Goal: Information Seeking & Learning: Learn about a topic

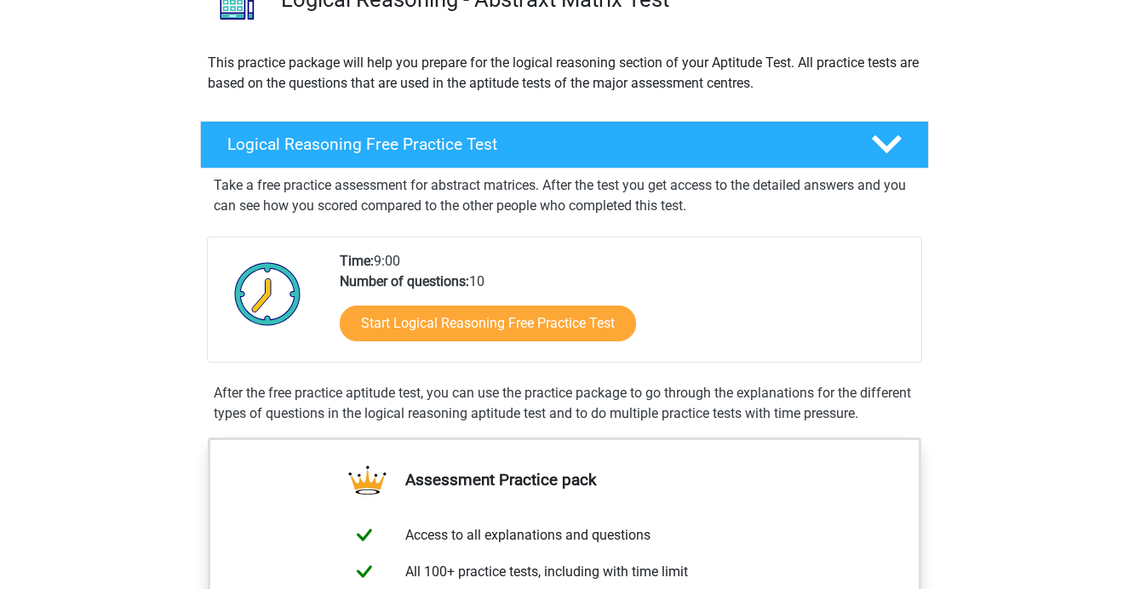
scroll to position [168, 0]
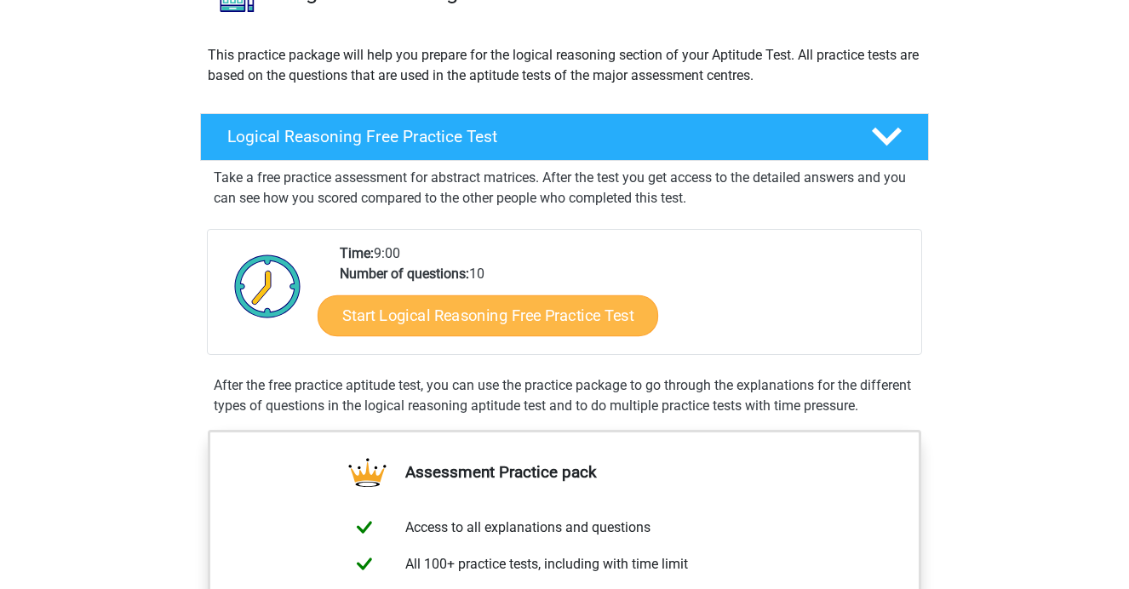
click at [538, 317] on link "Start Logical Reasoning Free Practice Test" at bounding box center [488, 315] width 341 height 41
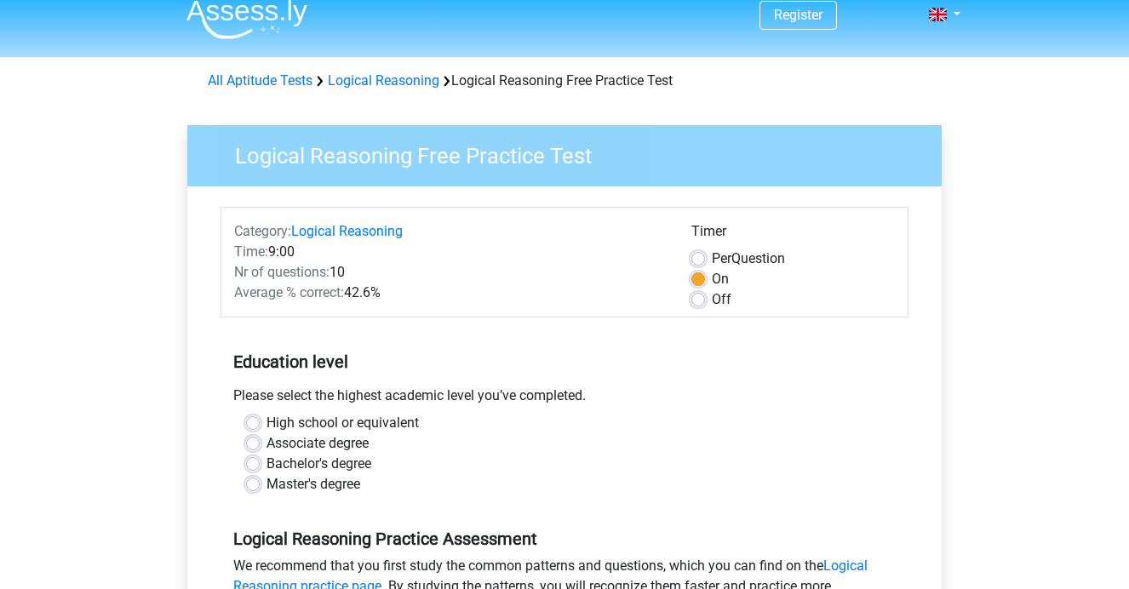
click at [312, 485] on label "Master's degree" at bounding box center [314, 484] width 94 height 20
click at [260, 485] on input "Master's degree" at bounding box center [253, 482] width 14 height 17
radio input "true"
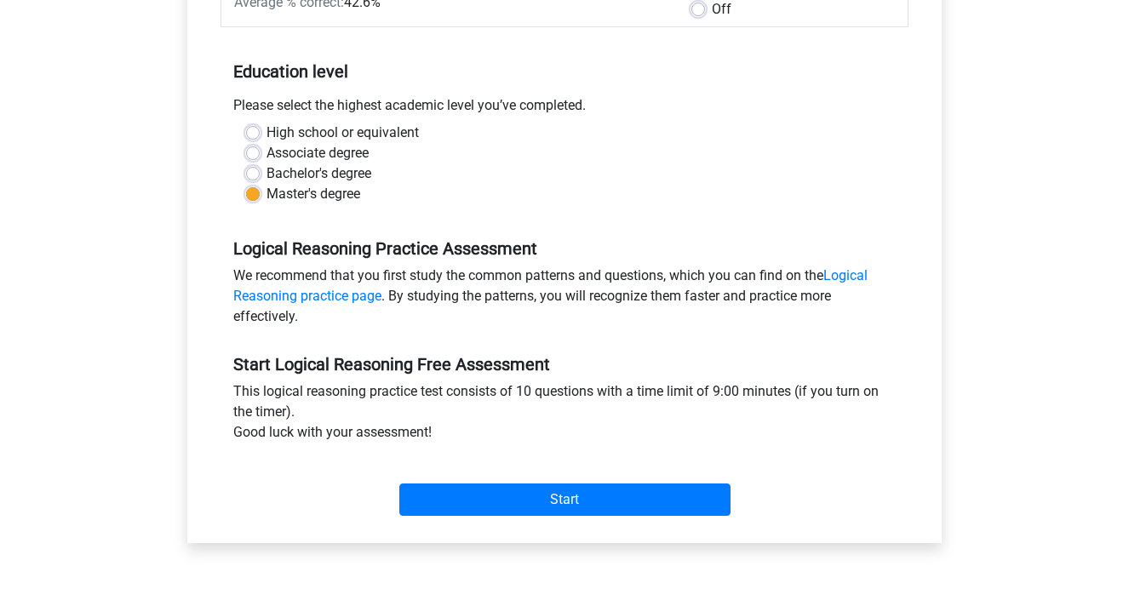
scroll to position [306, 0]
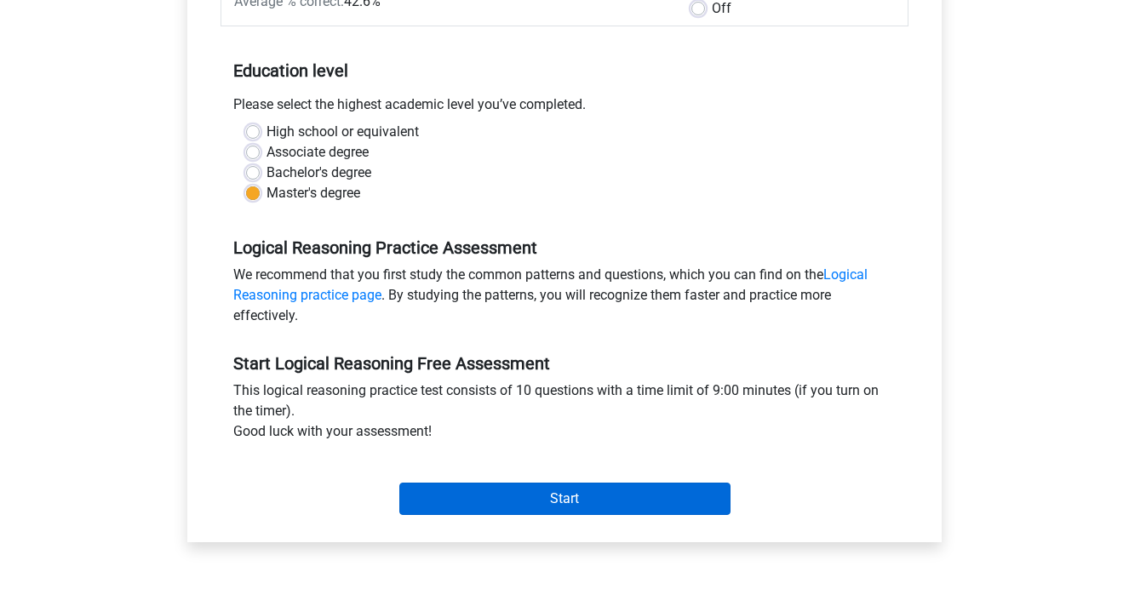
click at [563, 488] on input "Start" at bounding box center [564, 499] width 331 height 32
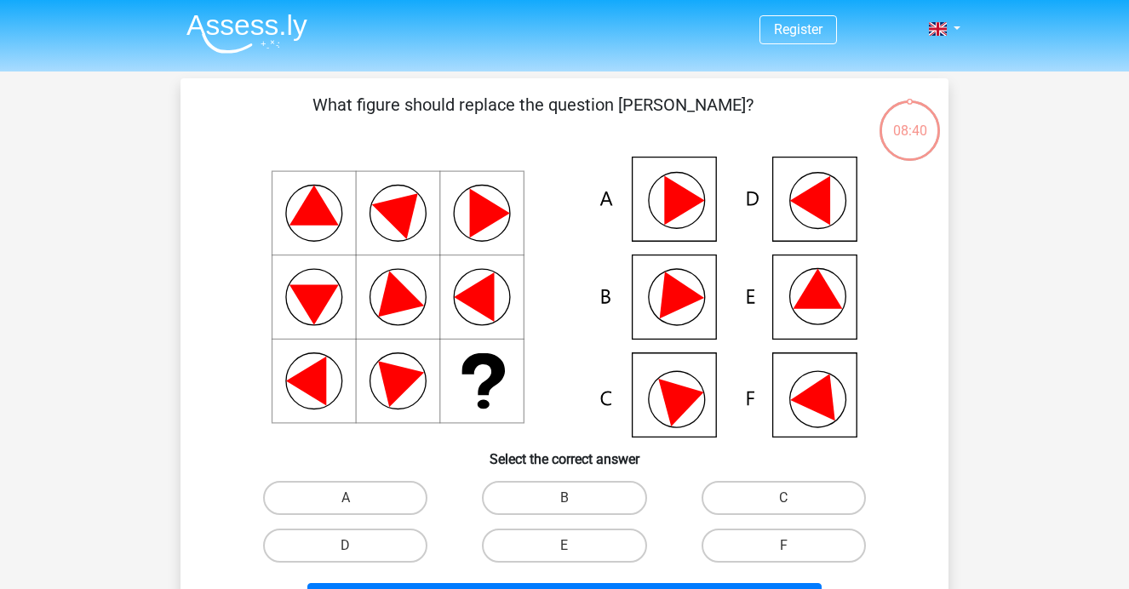
click at [659, 189] on icon at bounding box center [564, 297] width 686 height 281
click at [335, 497] on label "A" at bounding box center [345, 498] width 164 height 34
click at [346, 498] on input "A" at bounding box center [351, 503] width 11 height 11
radio input "true"
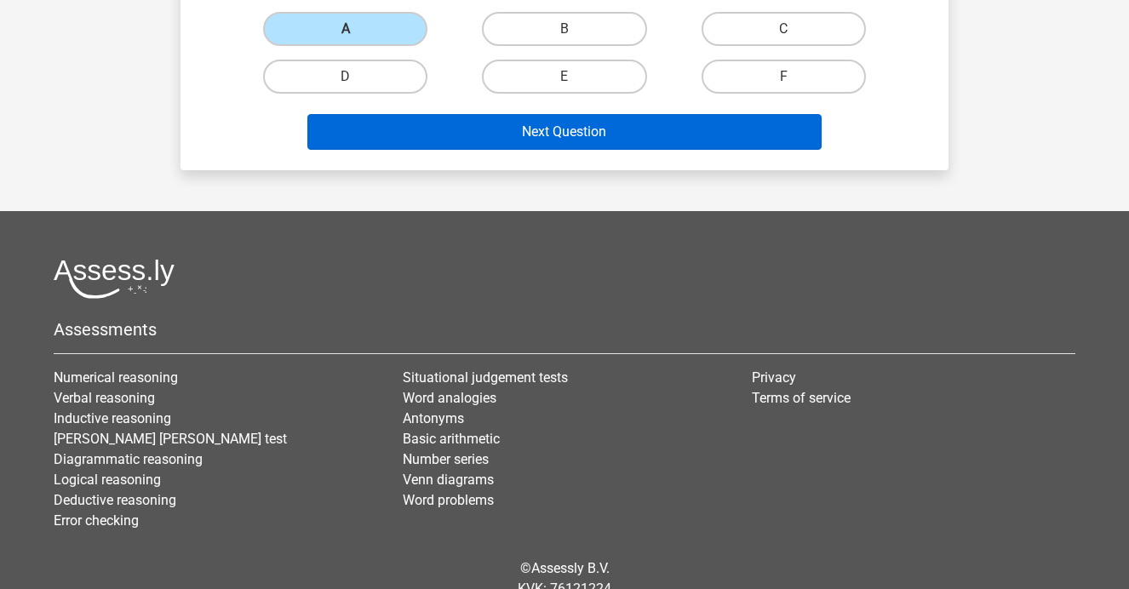
click at [569, 129] on button "Next Question" at bounding box center [564, 132] width 515 height 36
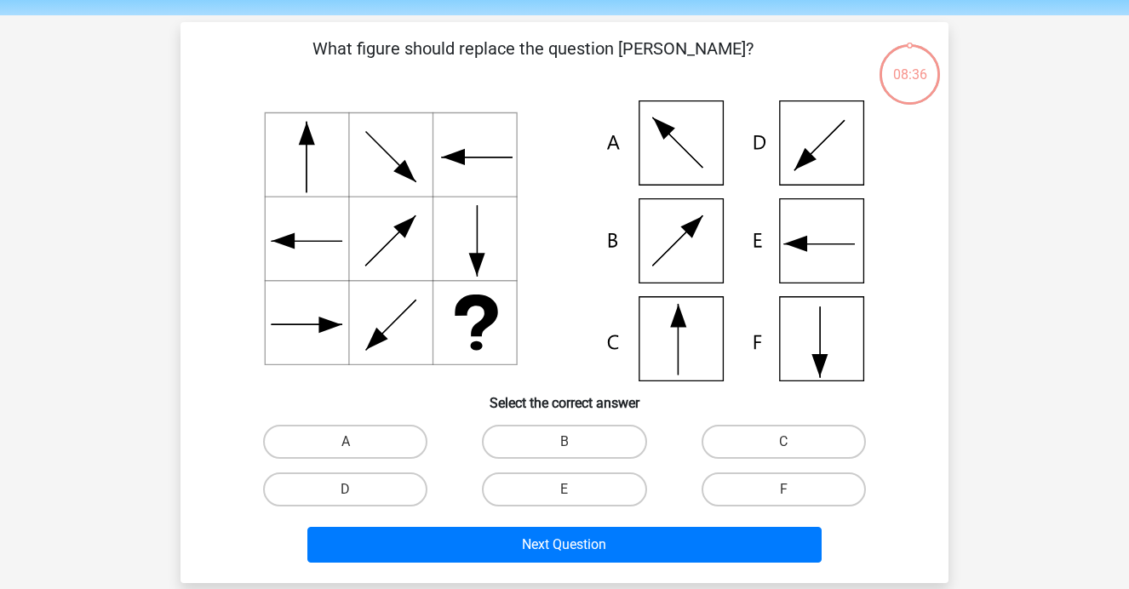
scroll to position [55, 0]
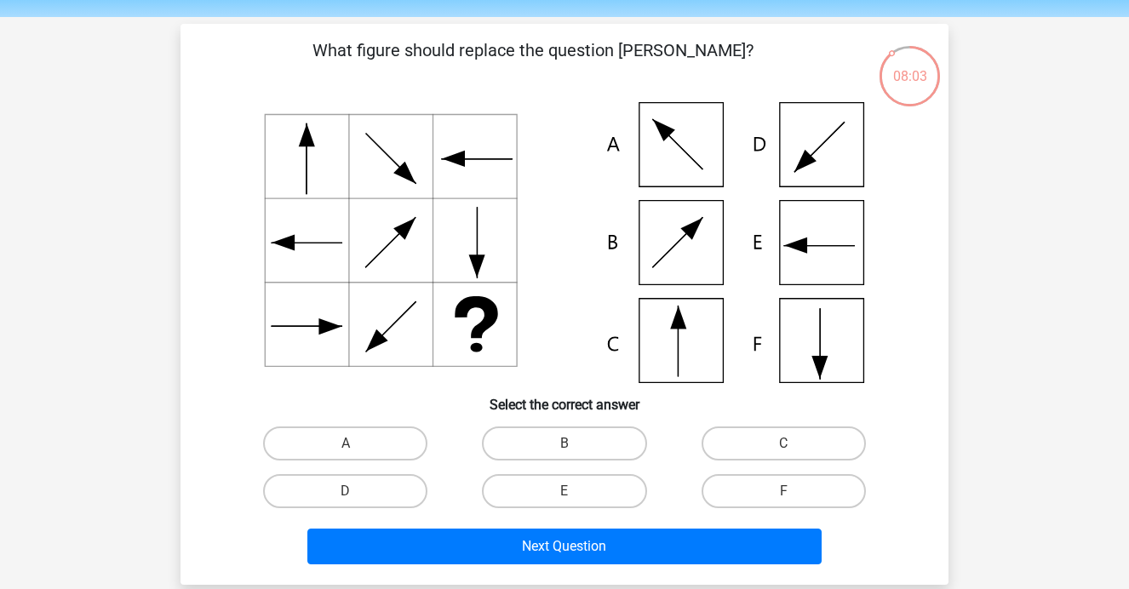
click at [679, 227] on icon at bounding box center [564, 242] width 686 height 281
click at [565, 423] on div "B" at bounding box center [564, 444] width 219 height 48
click at [565, 449] on input "B" at bounding box center [570, 449] width 11 height 11
radio input "true"
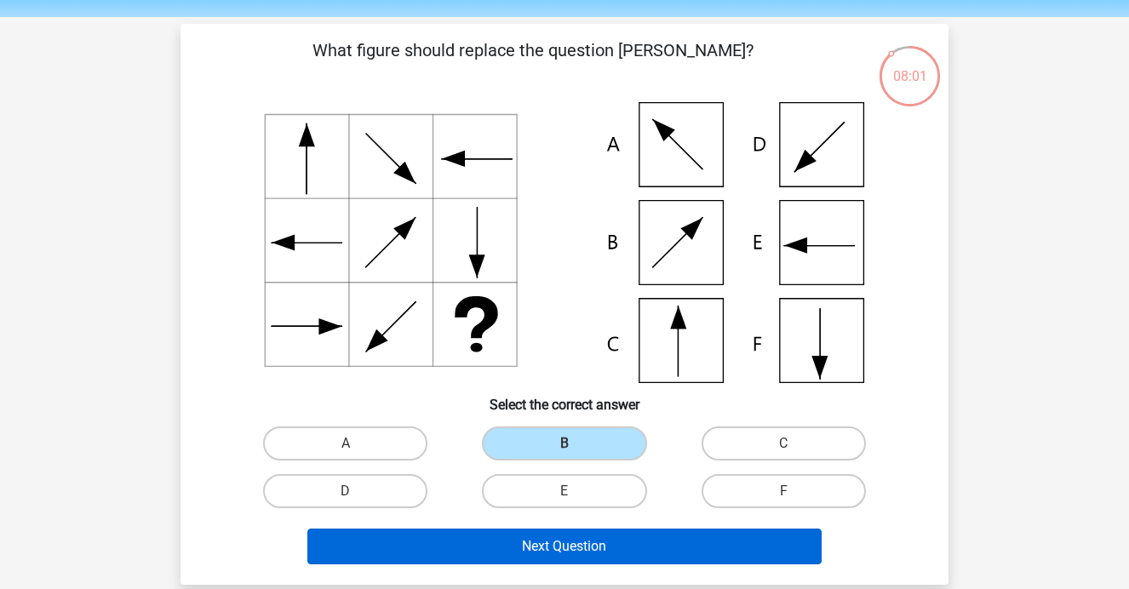
click at [543, 554] on button "Next Question" at bounding box center [564, 547] width 515 height 36
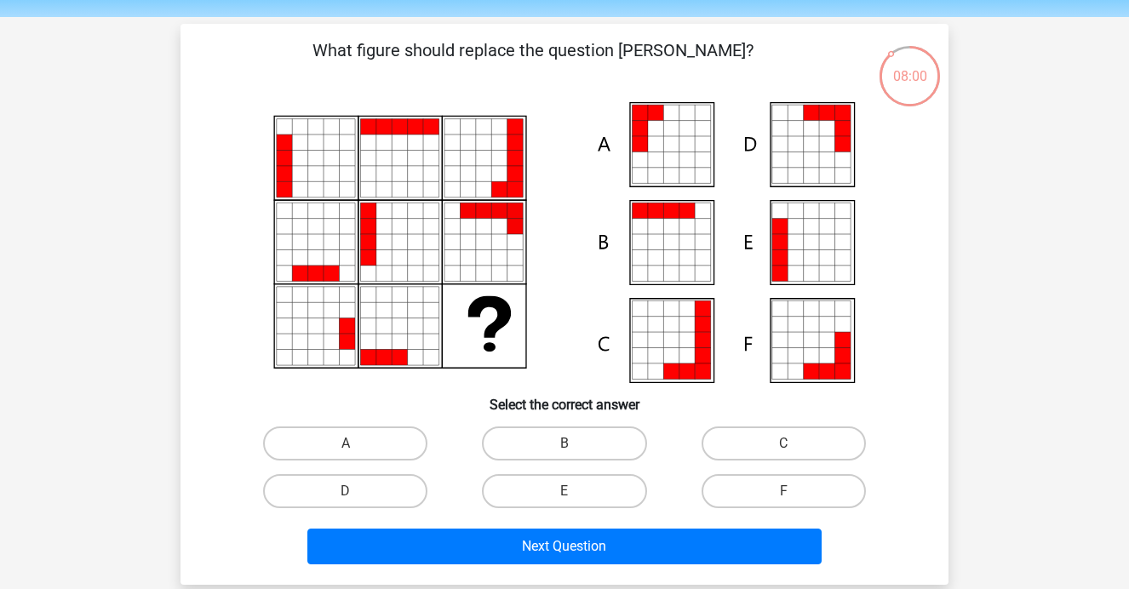
scroll to position [78, 0]
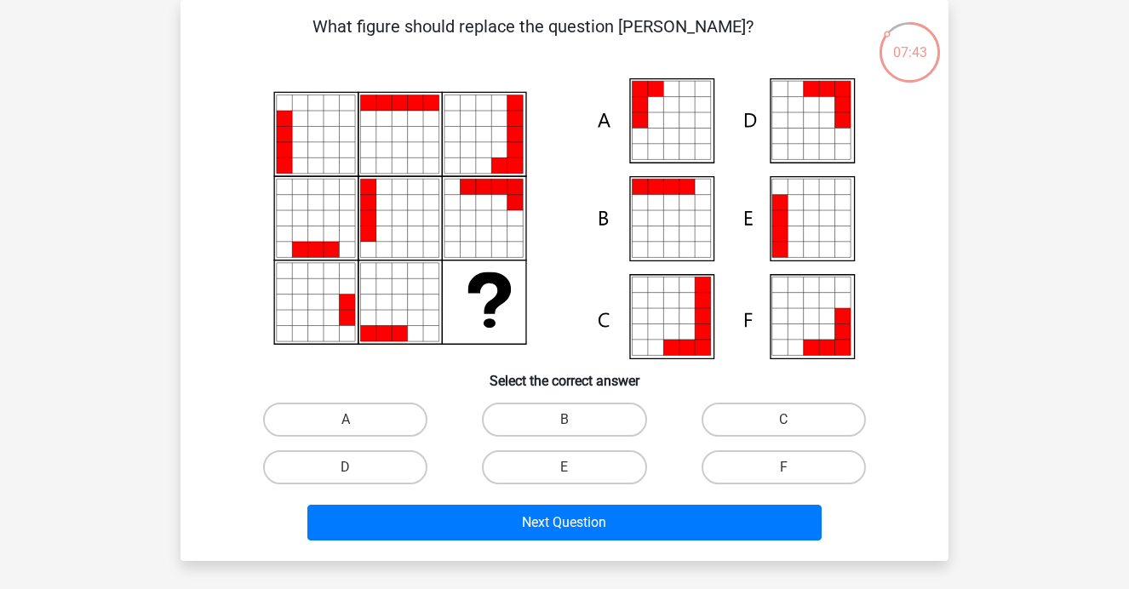
click at [678, 117] on icon at bounding box center [670, 119] width 15 height 15
click at [334, 424] on label "A" at bounding box center [345, 420] width 164 height 34
click at [346, 424] on input "A" at bounding box center [351, 425] width 11 height 11
radio input "true"
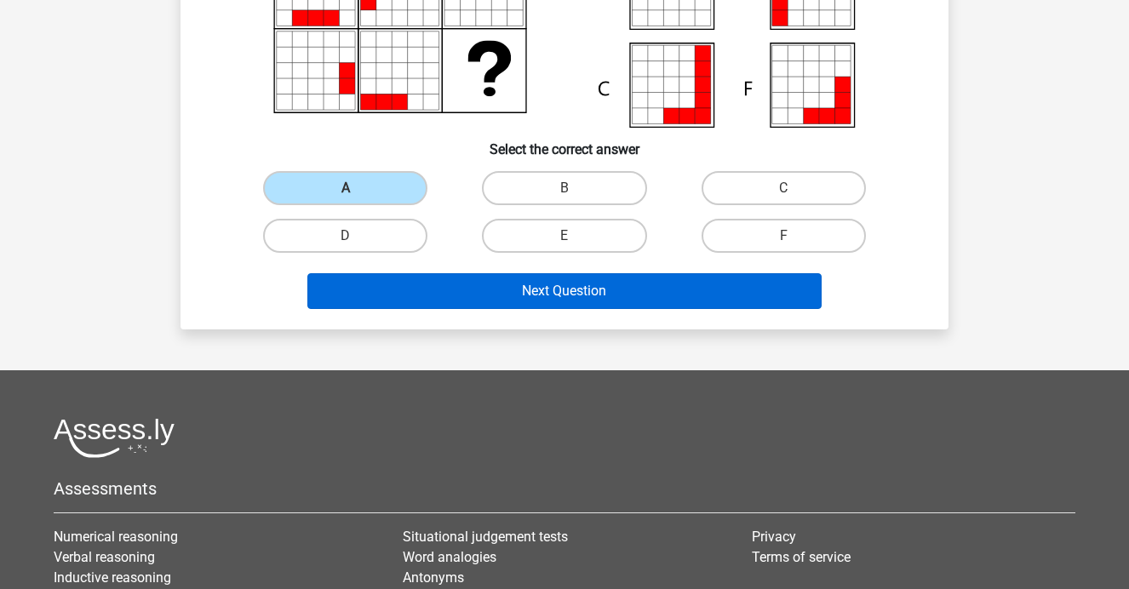
click at [625, 296] on button "Next Question" at bounding box center [564, 291] width 515 height 36
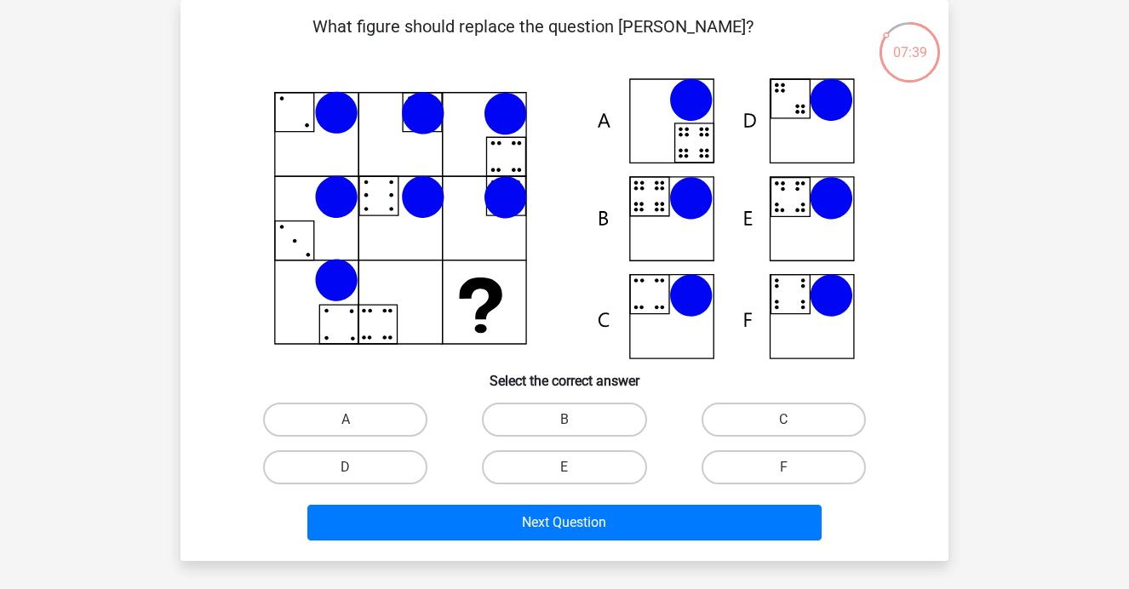
scroll to position [15, 0]
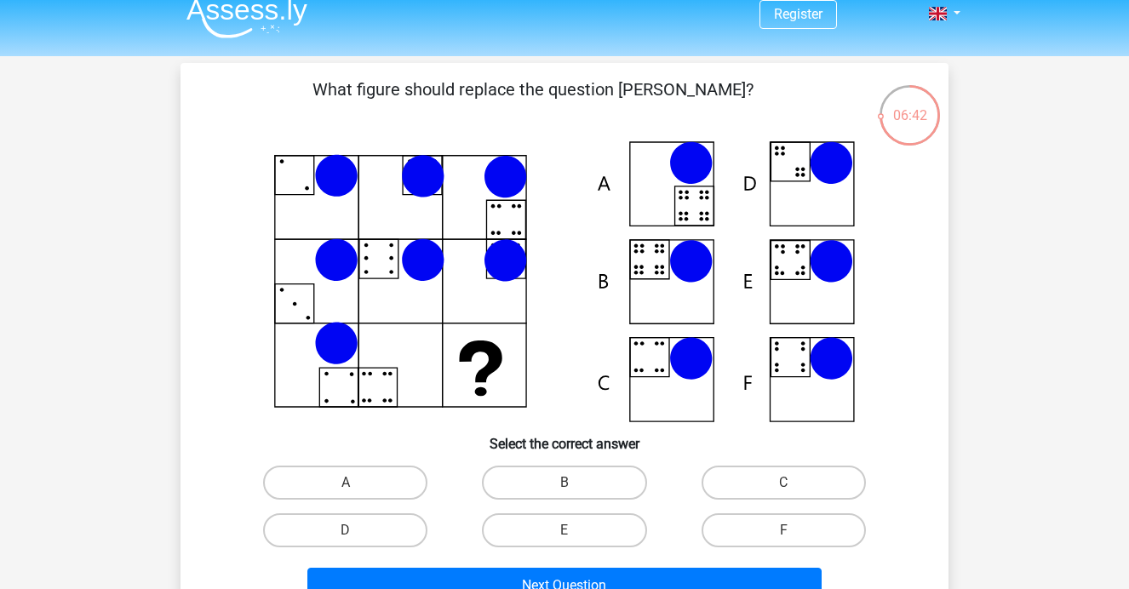
click at [492, 188] on icon at bounding box center [505, 176] width 43 height 43
click at [551, 497] on label "B" at bounding box center [564, 483] width 164 height 34
click at [565, 494] on input "B" at bounding box center [570, 488] width 11 height 11
radio input "true"
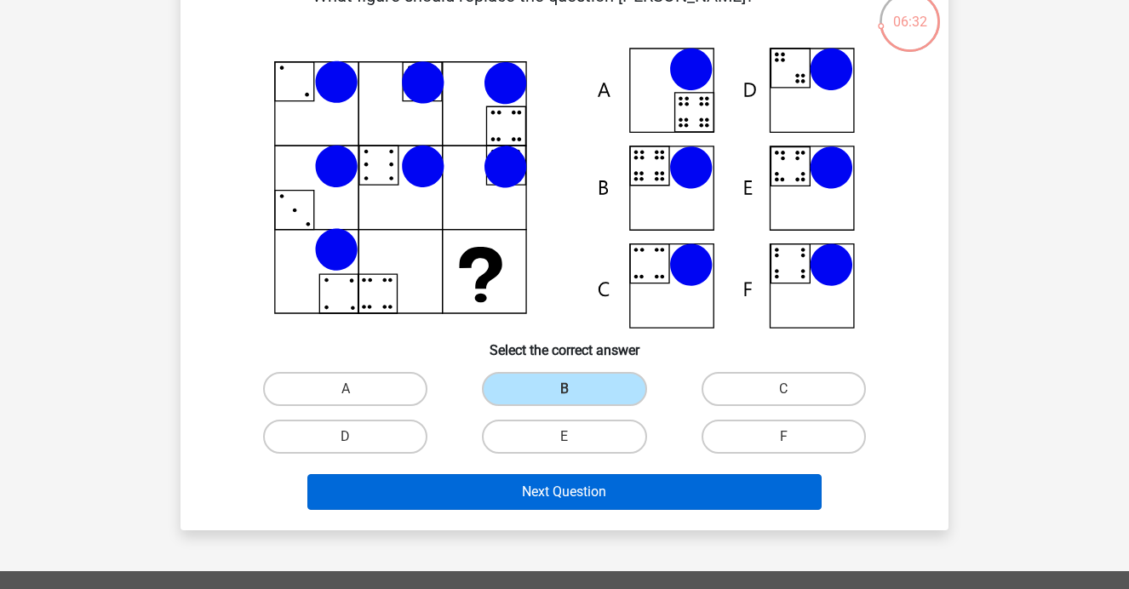
click at [551, 497] on button "Next Question" at bounding box center [564, 492] width 515 height 36
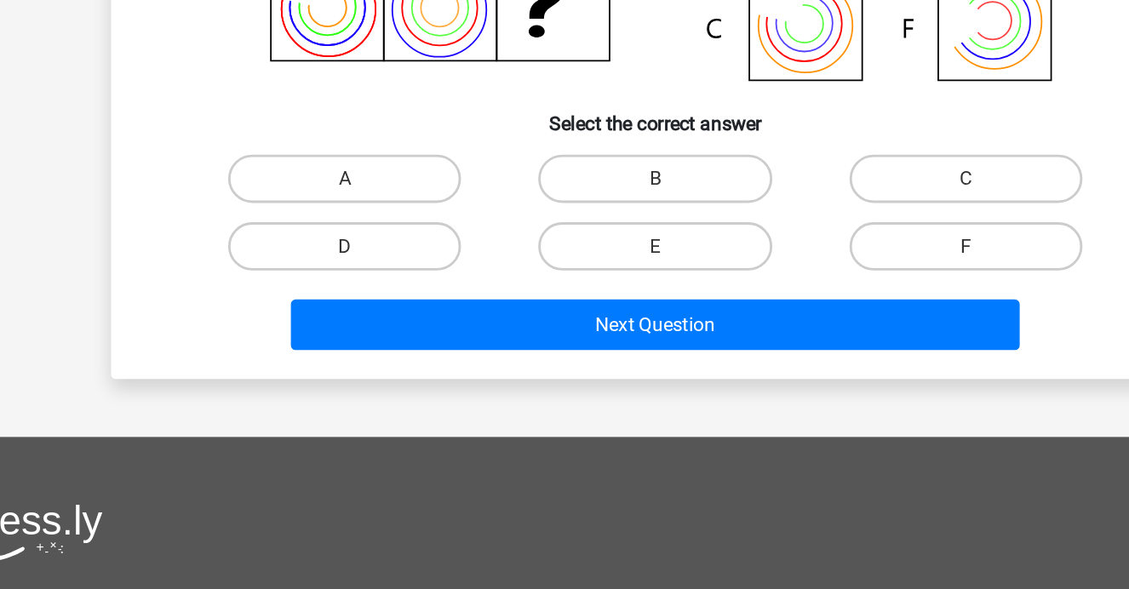
scroll to position [313, 0]
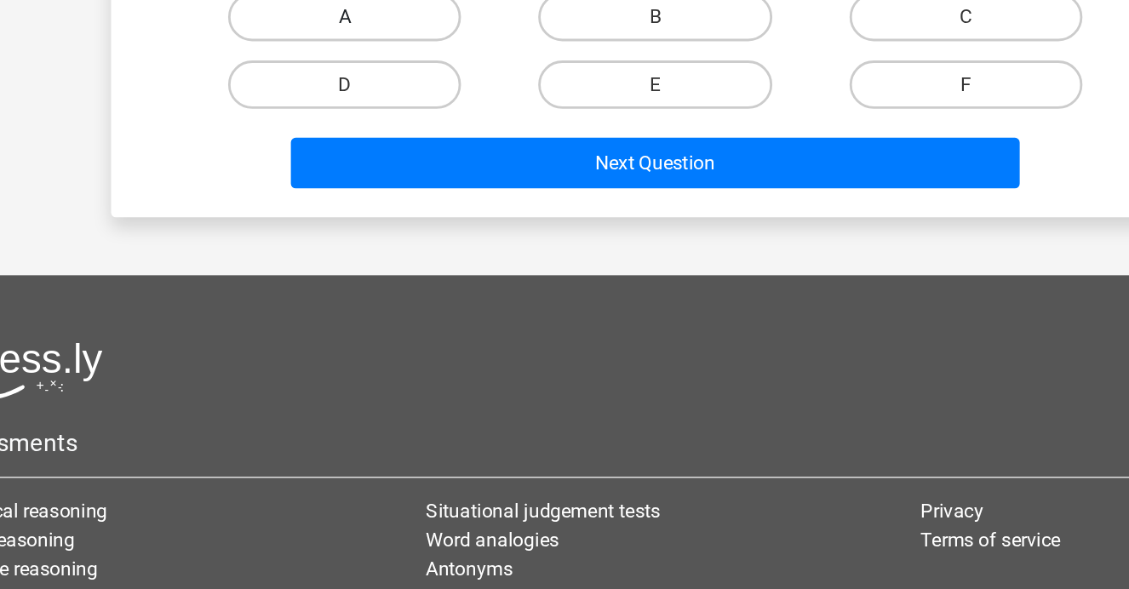
click at [285, 169] on label "A" at bounding box center [345, 186] width 164 height 34
click at [346, 186] on input "A" at bounding box center [351, 191] width 11 height 11
radio input "true"
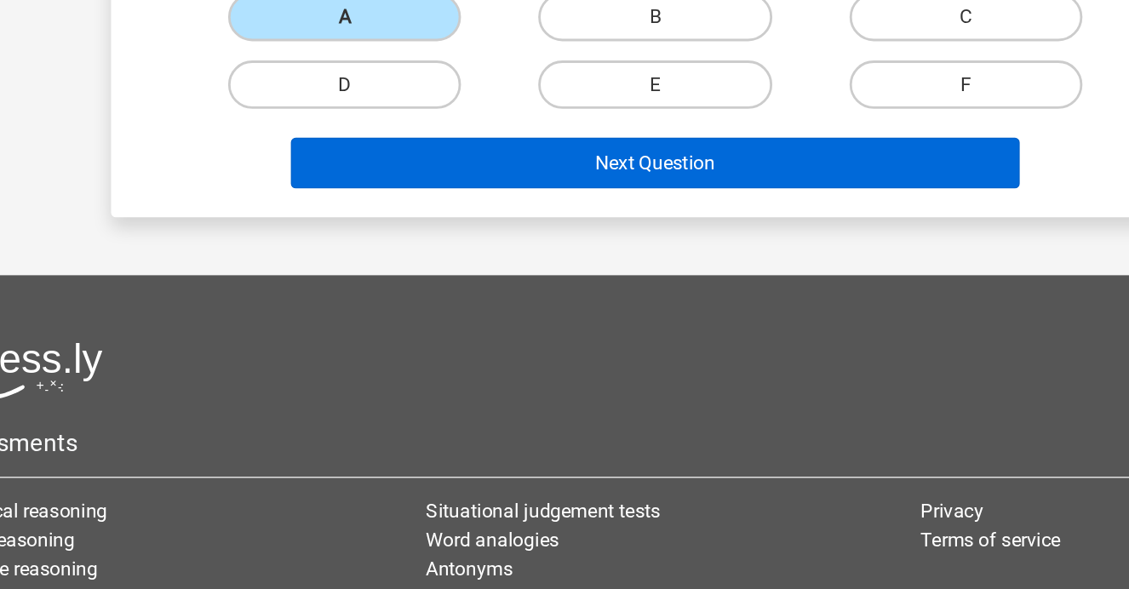
click at [401, 271] on button "Next Question" at bounding box center [564, 289] width 515 height 36
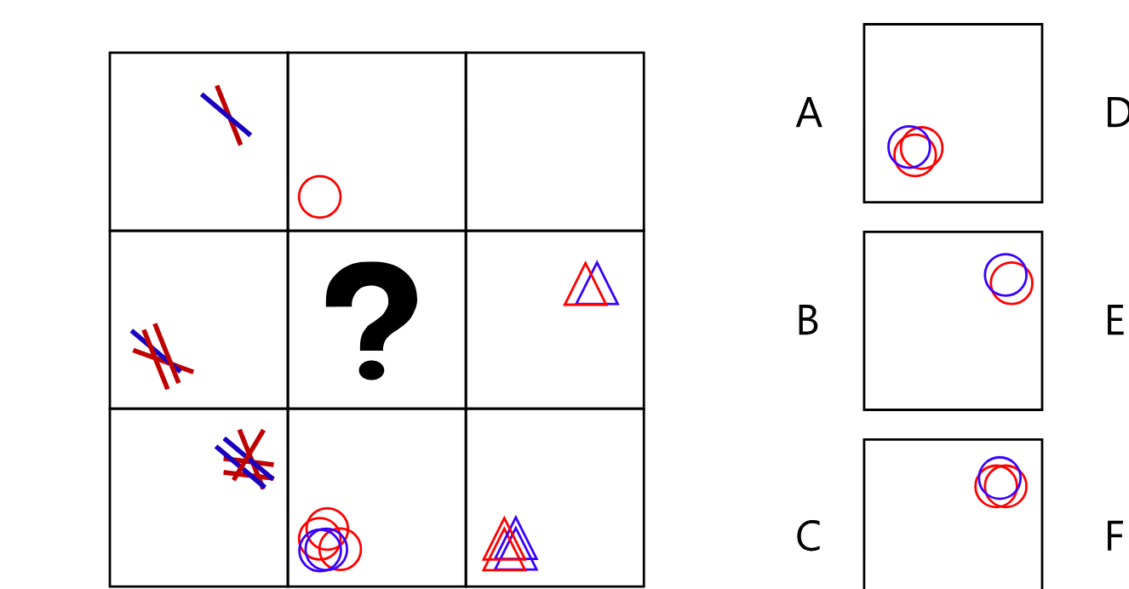
scroll to position [61, 0]
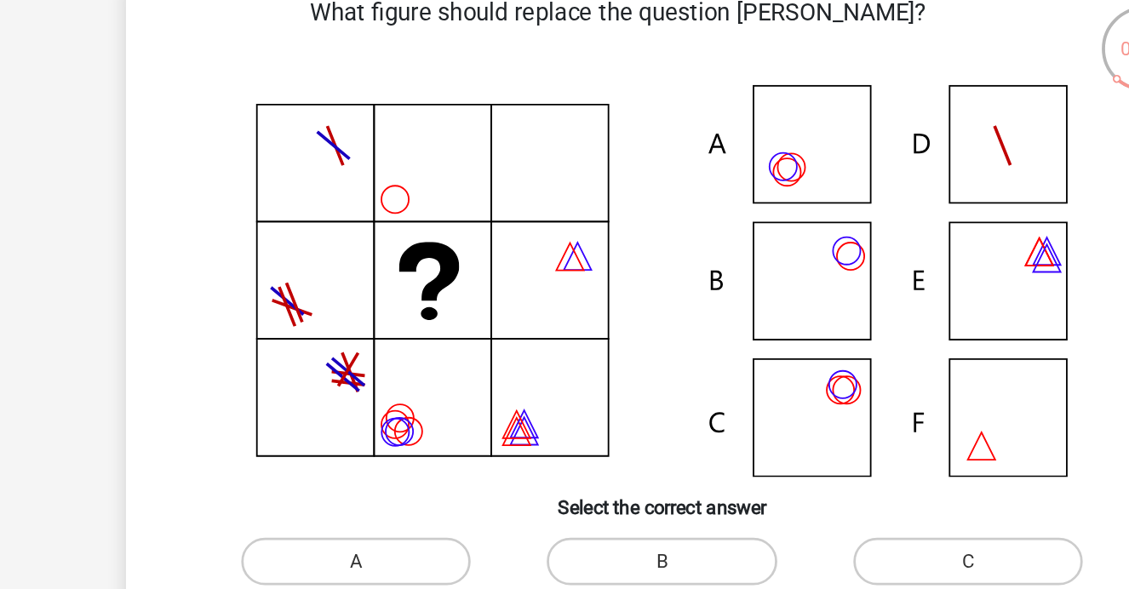
click at [573, 113] on icon at bounding box center [564, 235] width 686 height 281
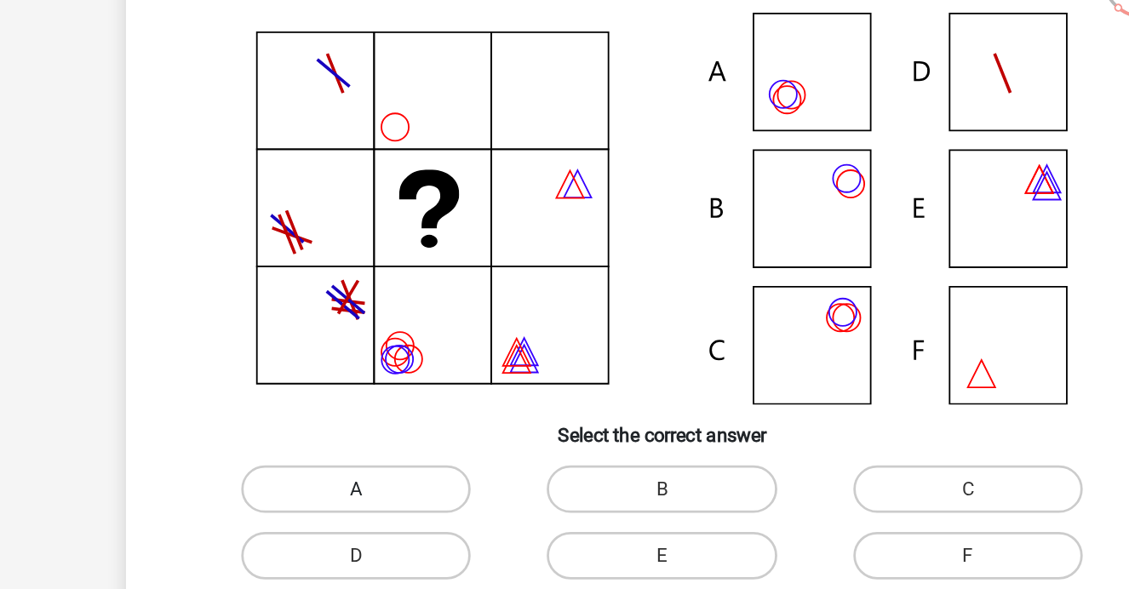
click at [263, 420] on label "A" at bounding box center [345, 437] width 164 height 34
click at [346, 437] on input "A" at bounding box center [351, 442] width 11 height 11
radio input "true"
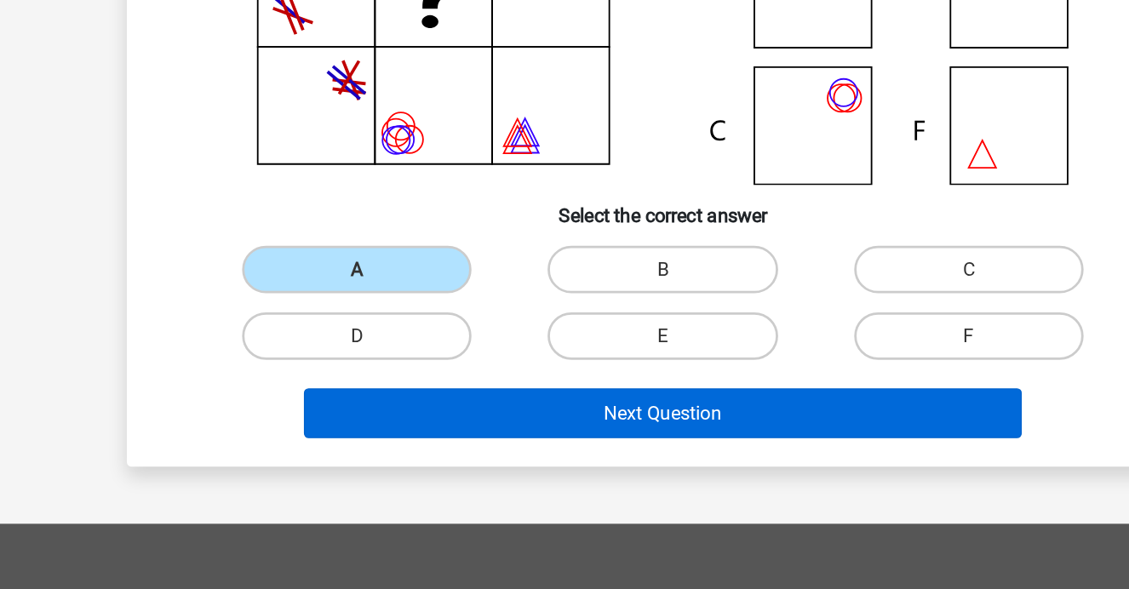
click at [307, 445] on button "Next Question" at bounding box center [564, 463] width 515 height 36
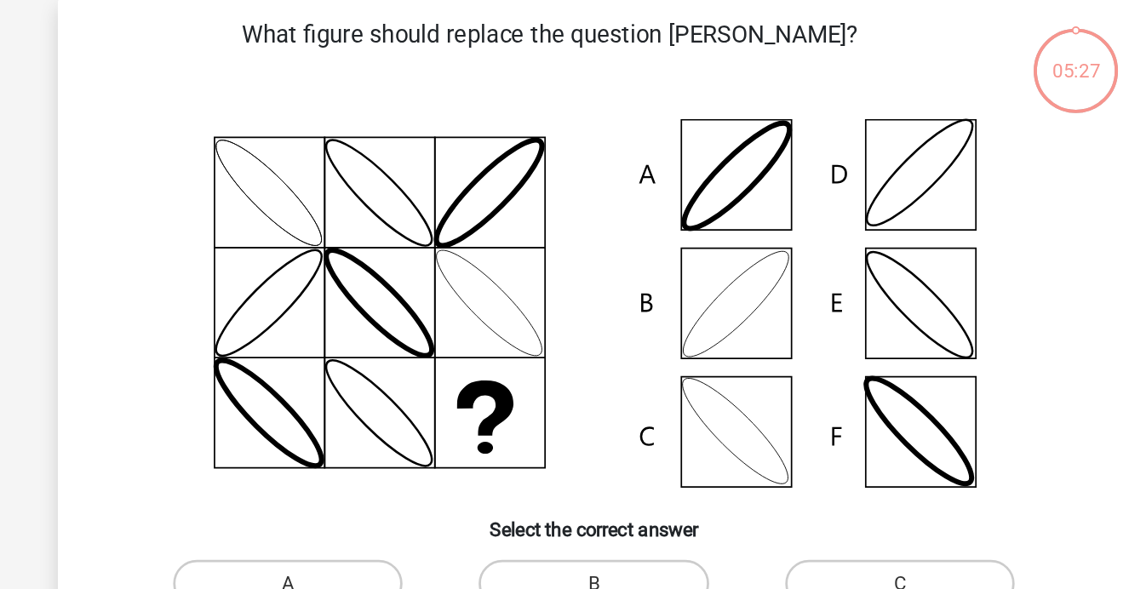
scroll to position [78, 0]
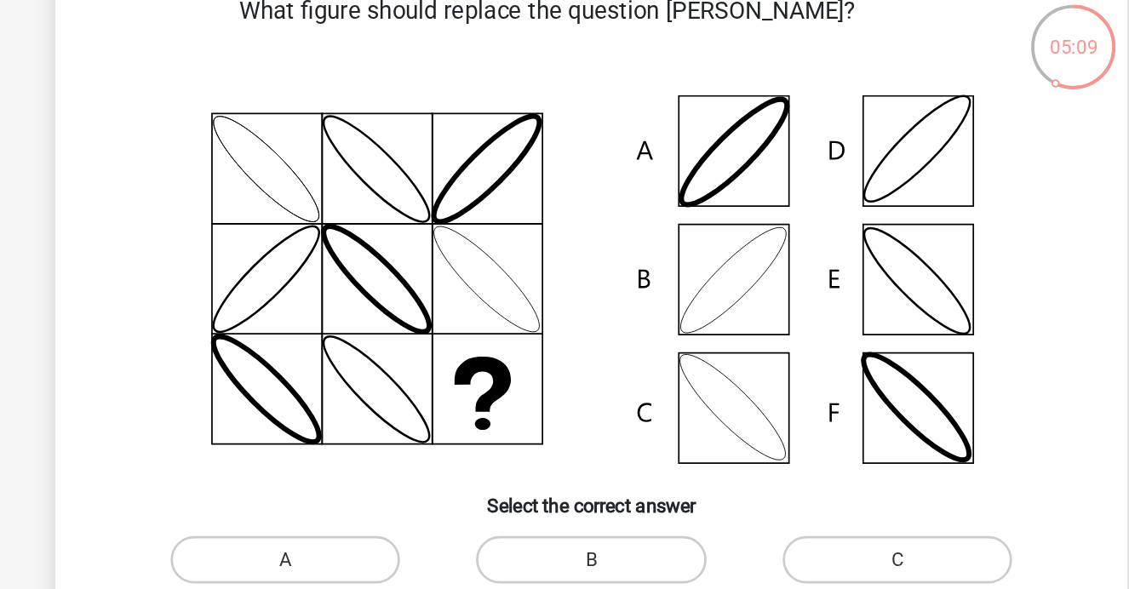
click at [546, 177] on icon at bounding box center [564, 218] width 686 height 281
click at [482, 406] on label "B" at bounding box center [564, 420] width 164 height 34
click at [565, 420] on input "B" at bounding box center [570, 425] width 11 height 11
radio input "true"
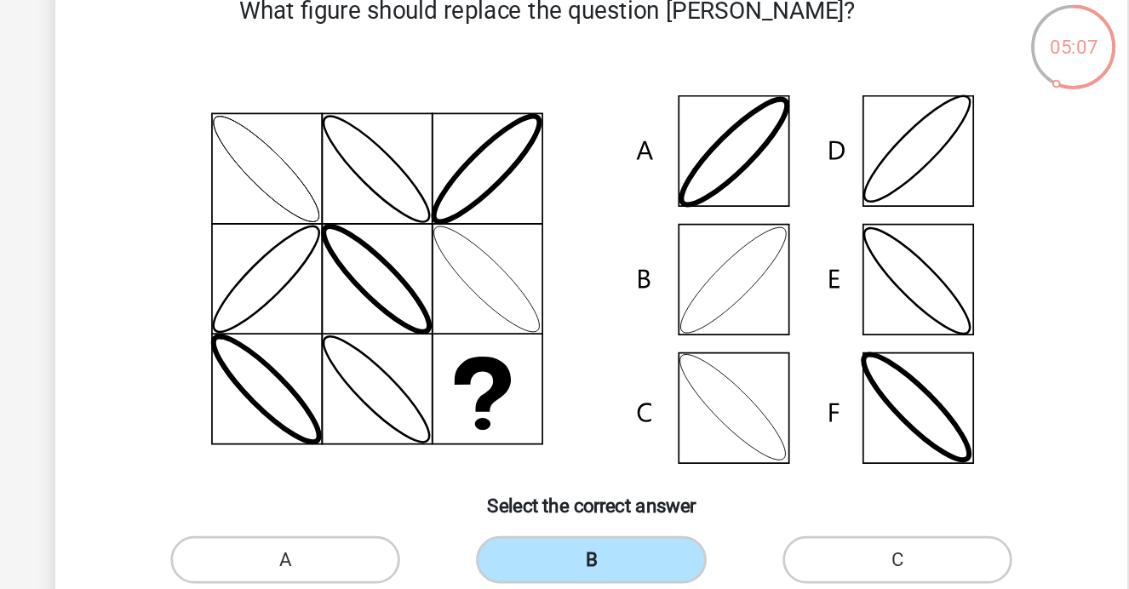
scroll to position [202, 0]
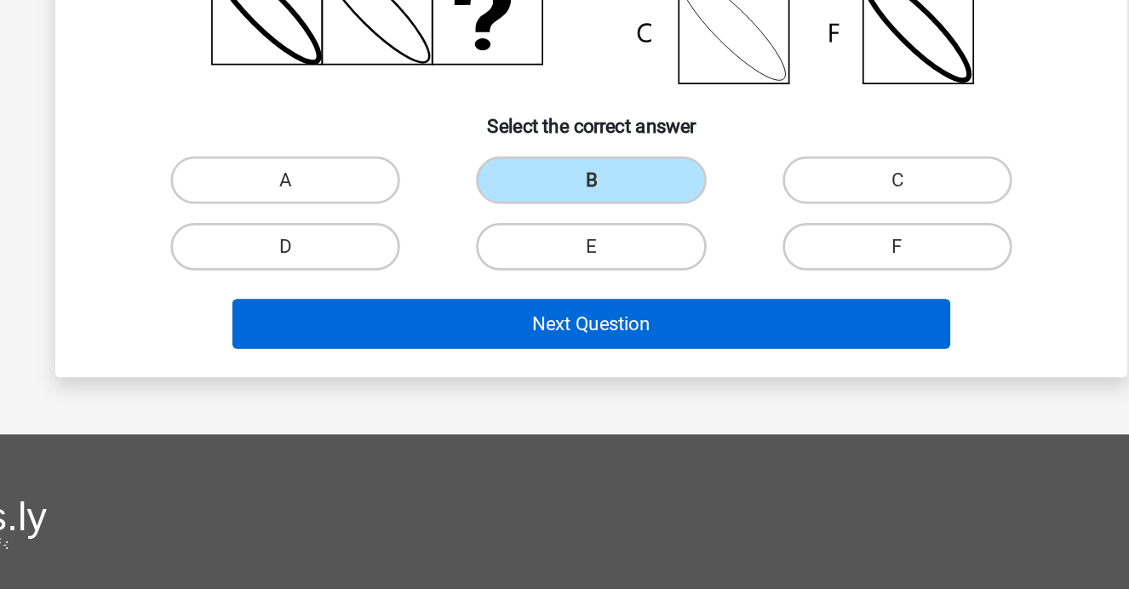
click at [385, 382] on button "Next Question" at bounding box center [564, 400] width 515 height 36
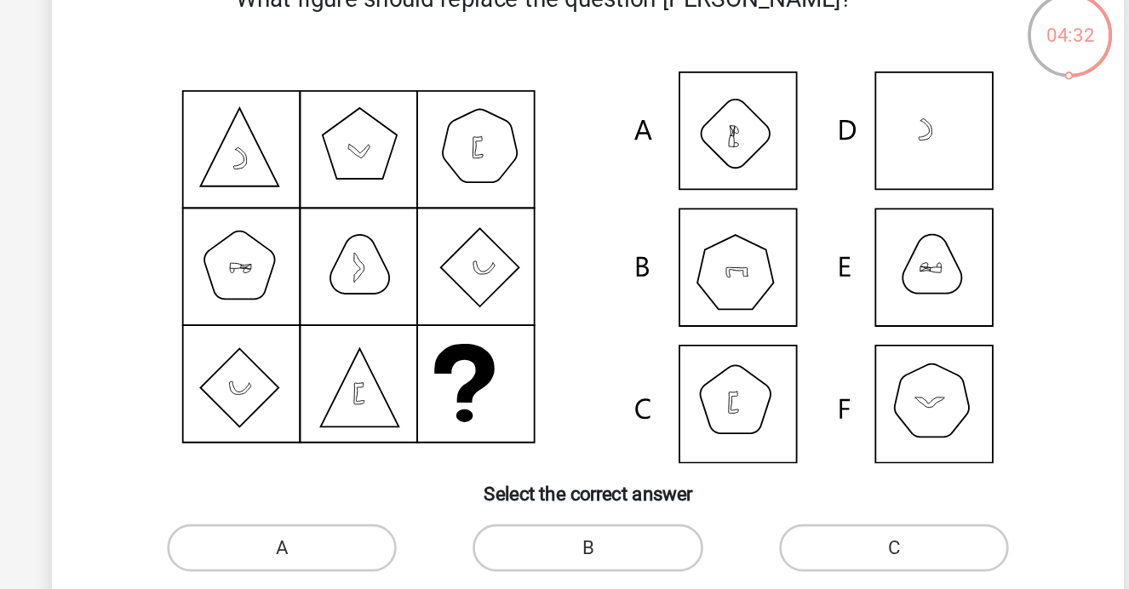
scroll to position [115, 0]
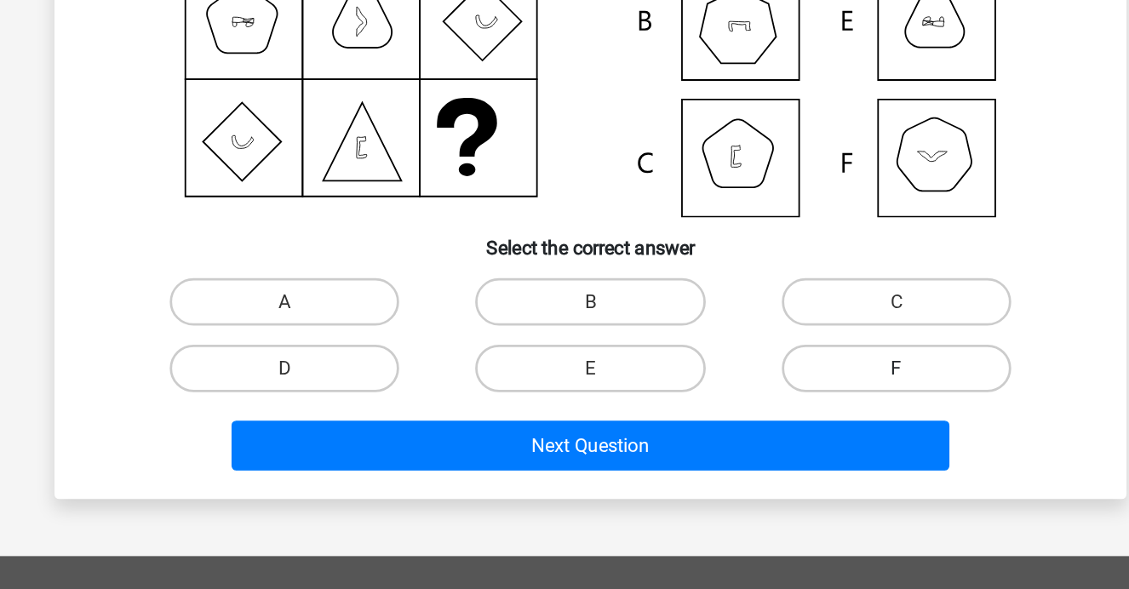
click at [702, 414] on label "F" at bounding box center [784, 431] width 164 height 34
click at [784, 431] on input "F" at bounding box center [789, 436] width 11 height 11
radio input "true"
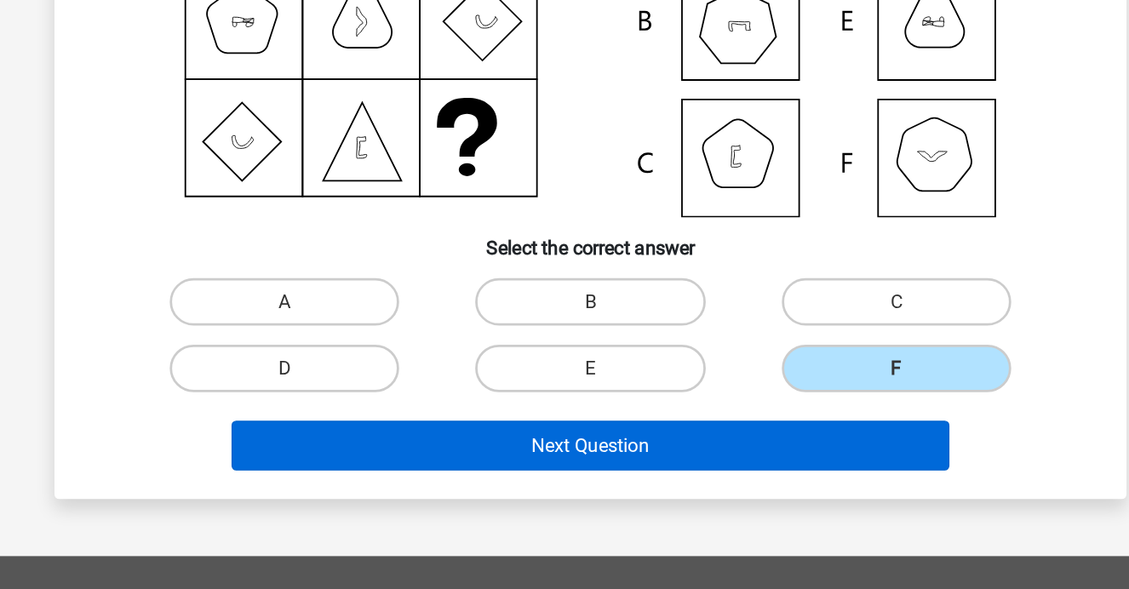
click at [516, 468] on button "Next Question" at bounding box center [564, 486] width 515 height 36
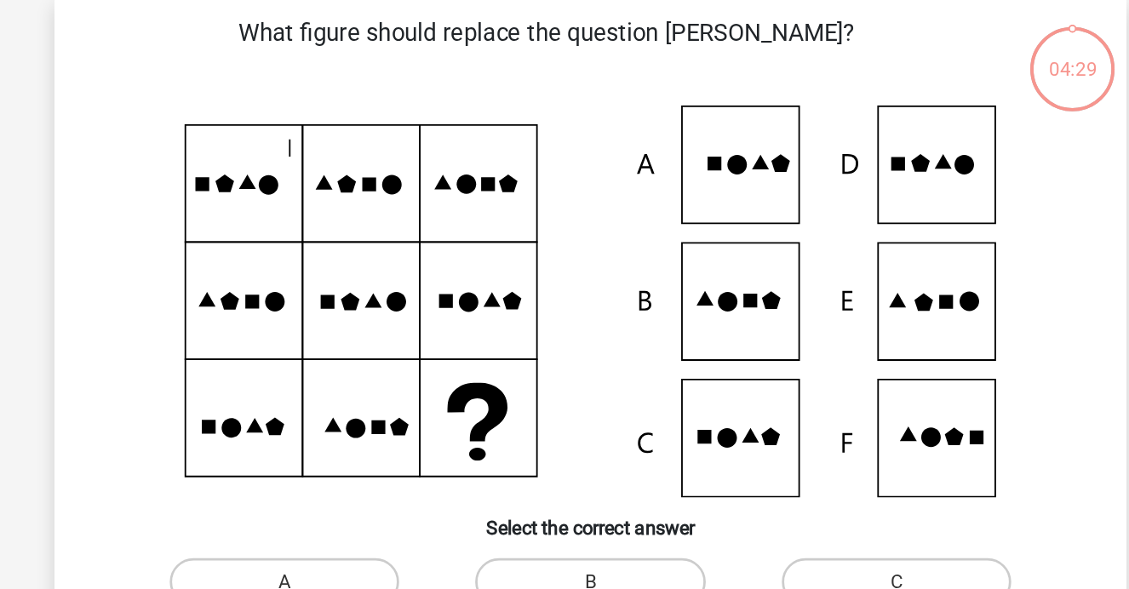
scroll to position [78, 0]
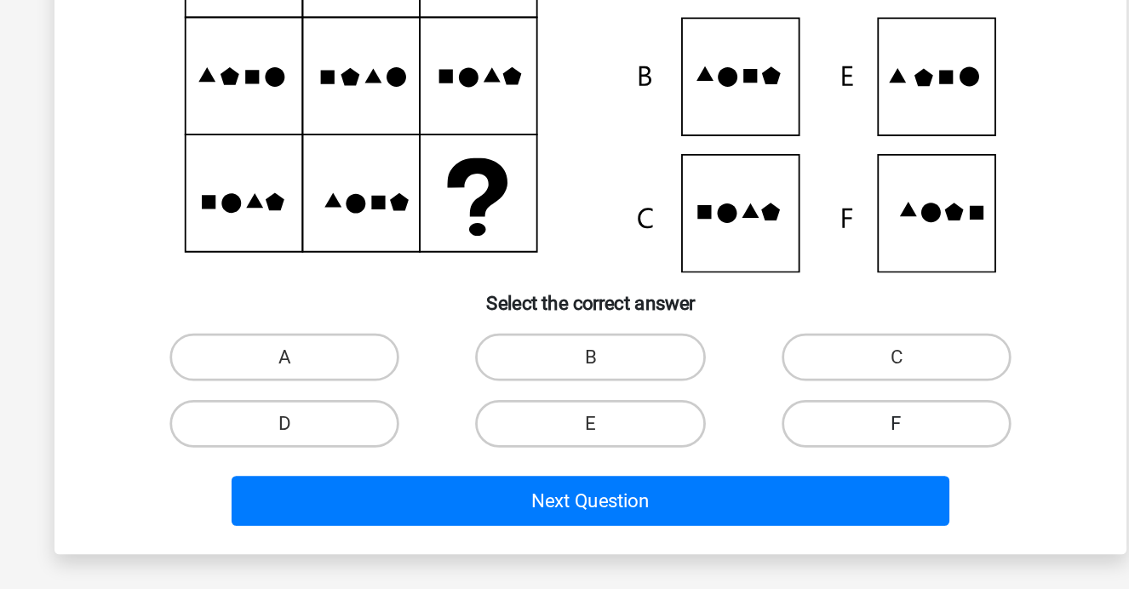
click at [702, 451] on label "F" at bounding box center [784, 468] width 164 height 34
click at [784, 468] on input "F" at bounding box center [789, 473] width 11 height 11
radio input "true"
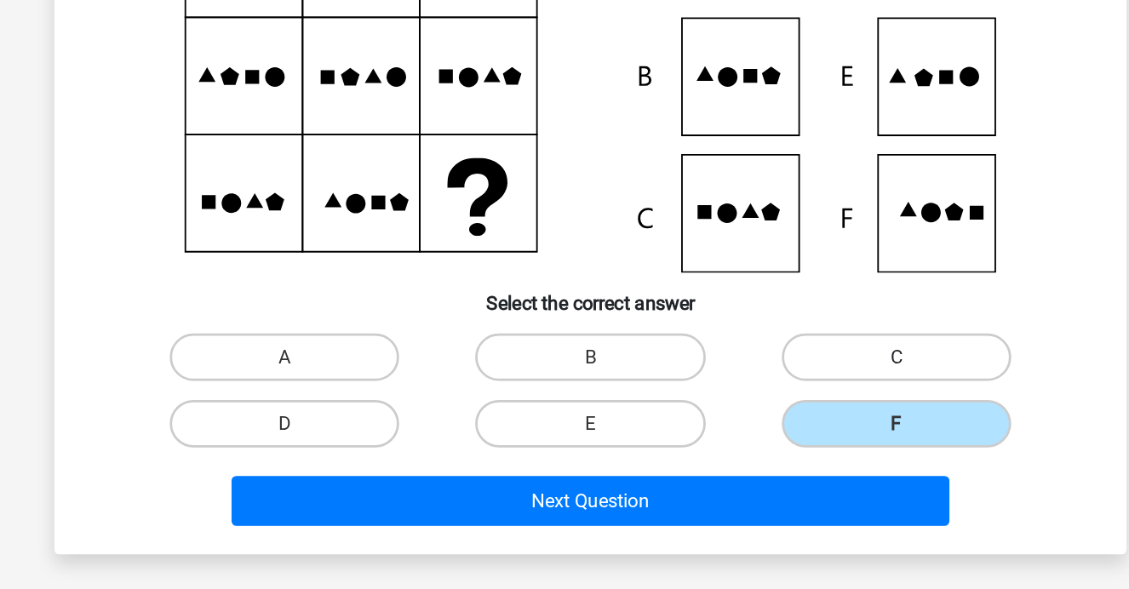
click at [702, 403] on label "C" at bounding box center [784, 420] width 164 height 34
click at [784, 420] on input "C" at bounding box center [789, 425] width 11 height 11
radio input "true"
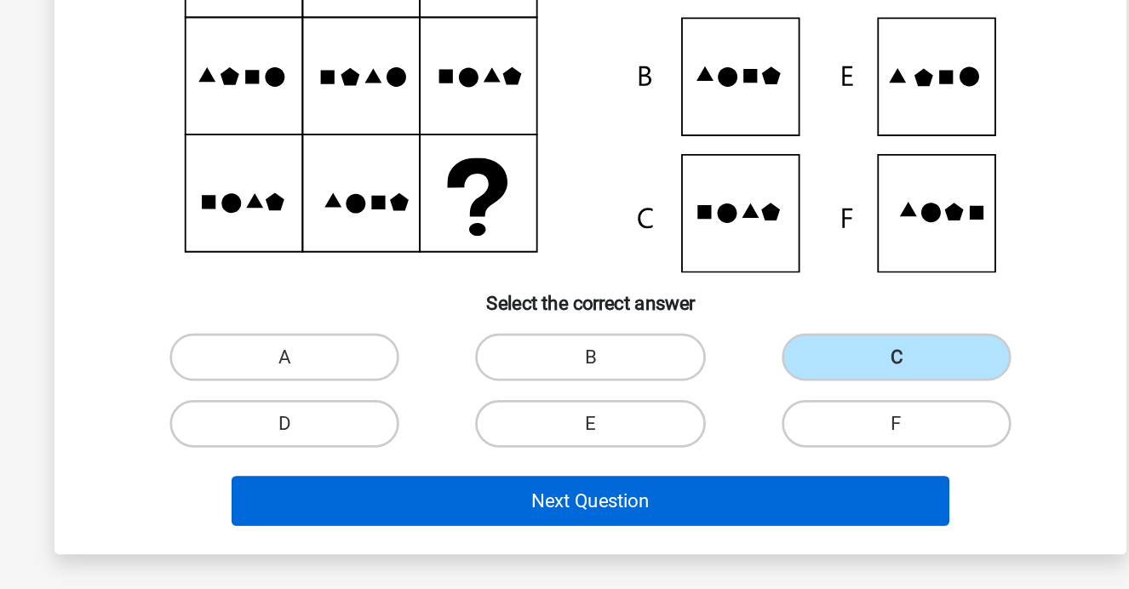
click at [565, 505] on button "Next Question" at bounding box center [564, 523] width 515 height 36
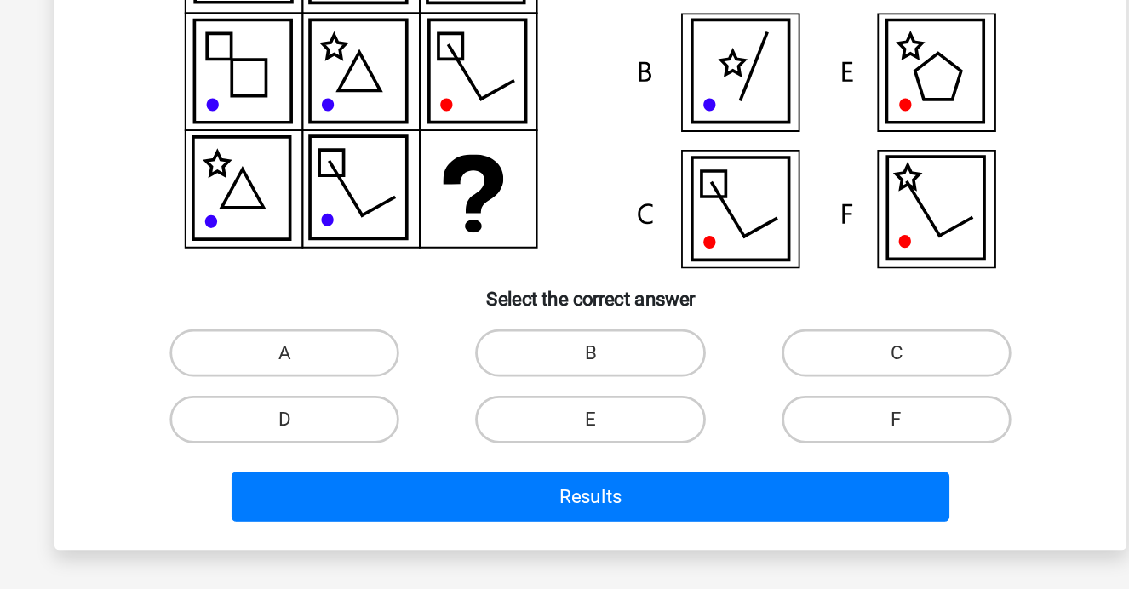
scroll to position [81, 0]
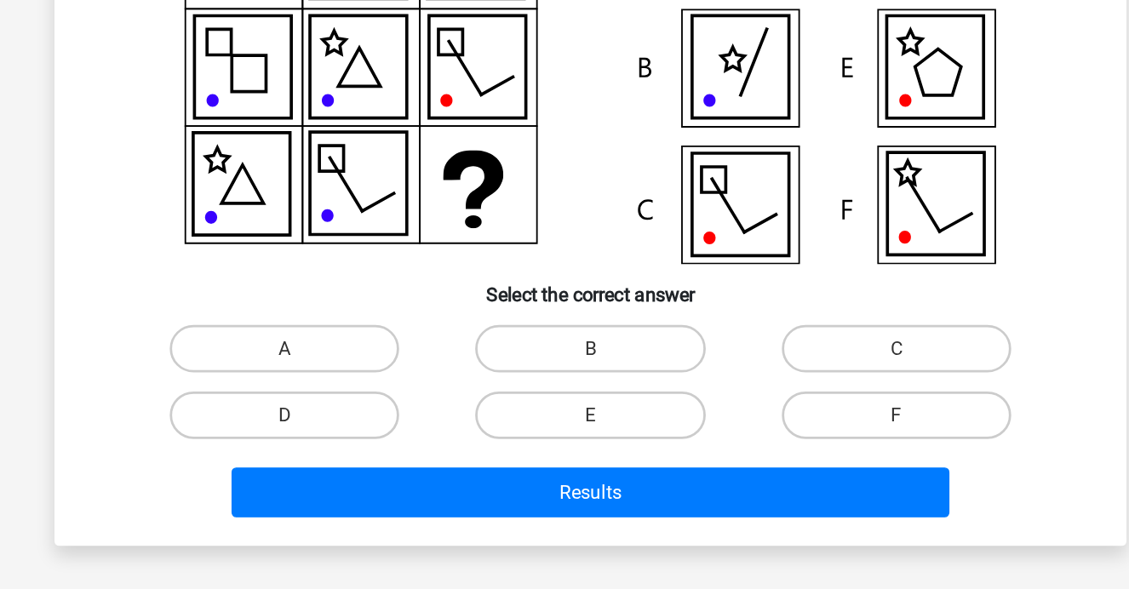
click at [468, 502] on div "Results" at bounding box center [564, 523] width 657 height 43
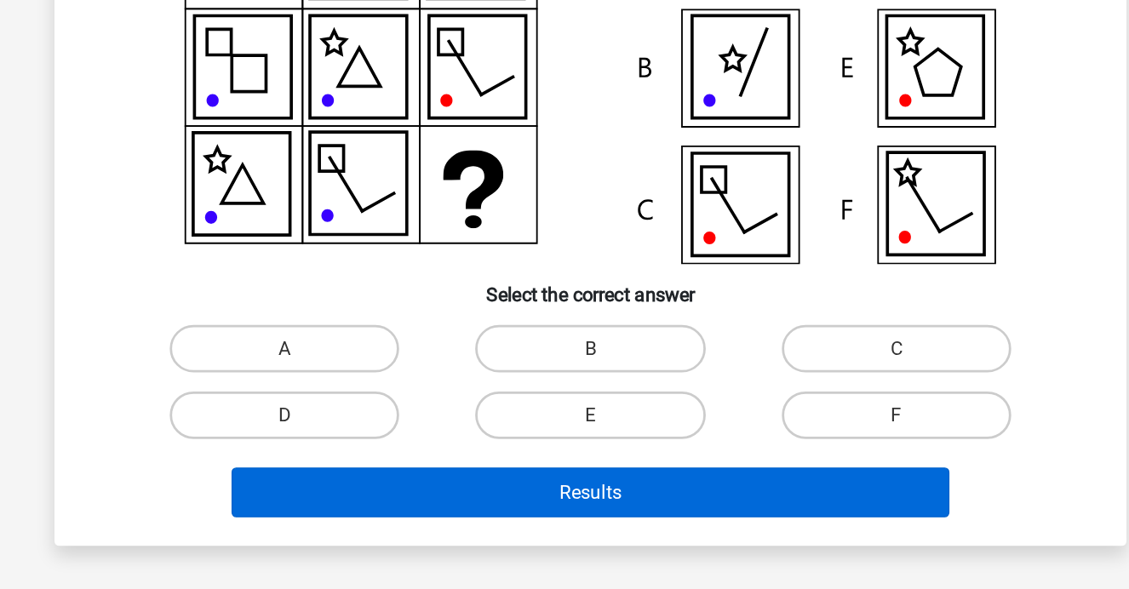
click at [468, 502] on button "Results" at bounding box center [564, 520] width 515 height 36
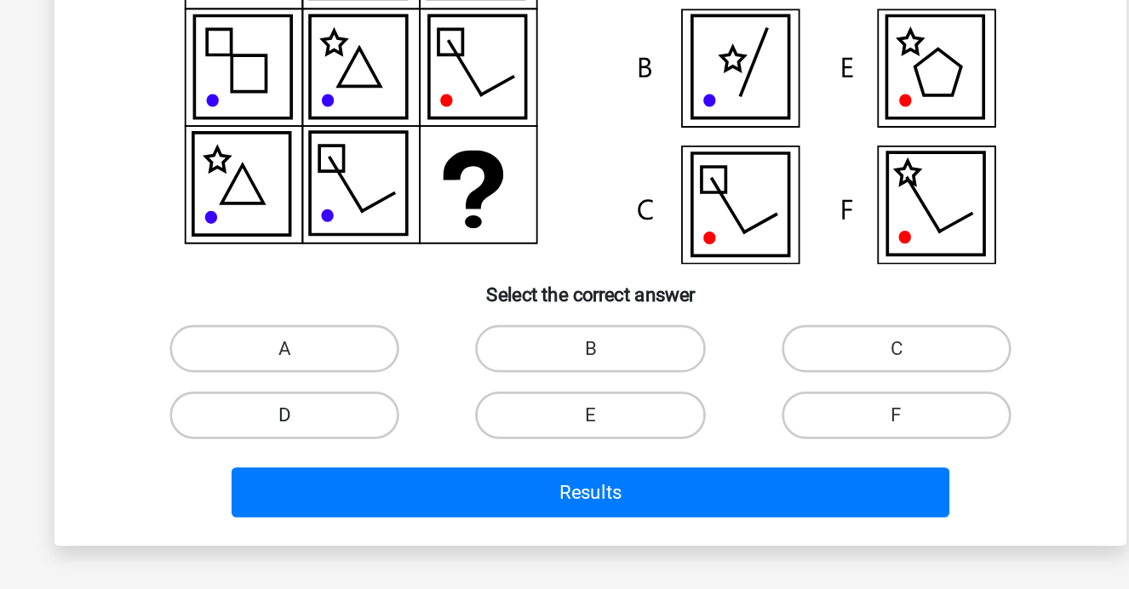
click at [263, 448] on label "D" at bounding box center [345, 465] width 164 height 34
click at [346, 465] on input "D" at bounding box center [351, 470] width 11 height 11
radio input "true"
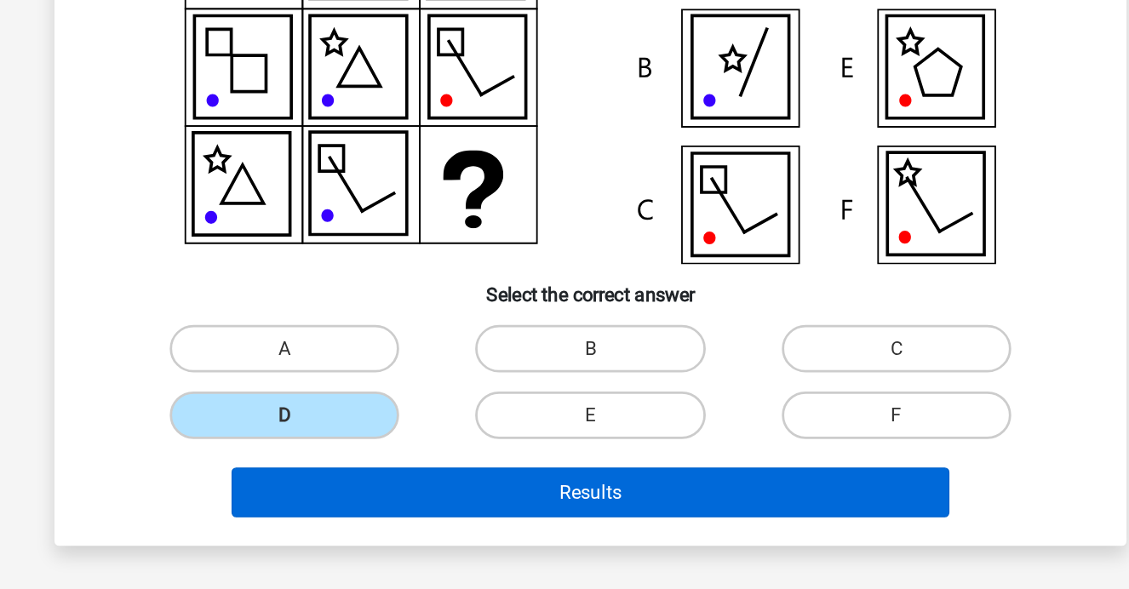
click at [309, 502] on button "Results" at bounding box center [564, 520] width 515 height 36
